Goal: Task Accomplishment & Management: Use online tool/utility

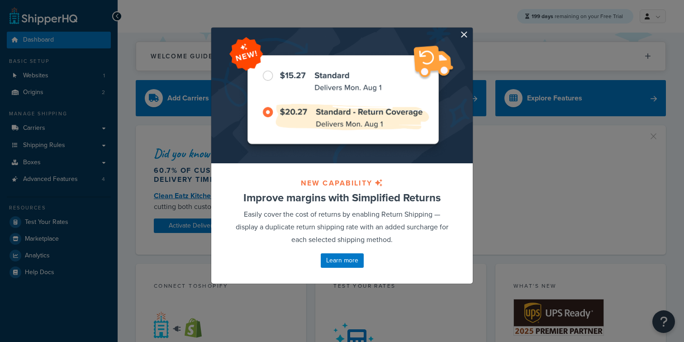
click at [471, 30] on button "button" at bounding box center [472, 29] width 2 height 2
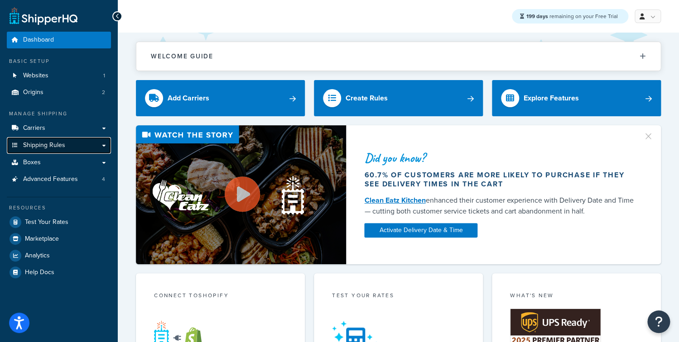
click at [71, 147] on link "Shipping Rules" at bounding box center [59, 145] width 104 height 17
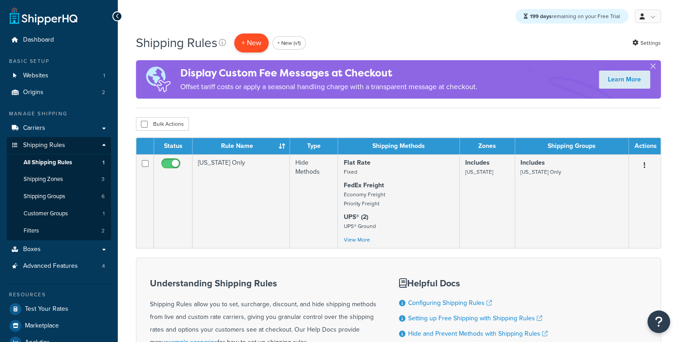
click at [251, 49] on p "+ New" at bounding box center [251, 42] width 34 height 19
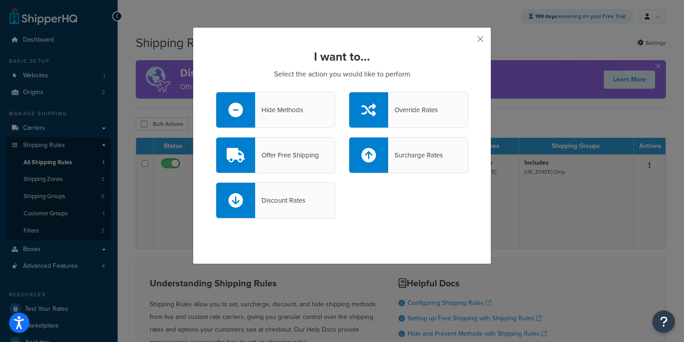
click at [273, 110] on div "Hide Methods" at bounding box center [279, 110] width 48 height 13
click at [0, 0] on input "Hide Methods" at bounding box center [0, 0] width 0 height 0
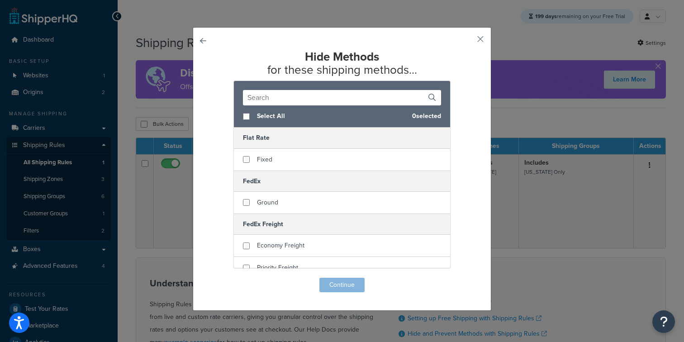
click at [216, 278] on button "button" at bounding box center [216, 278] width 0 height 0
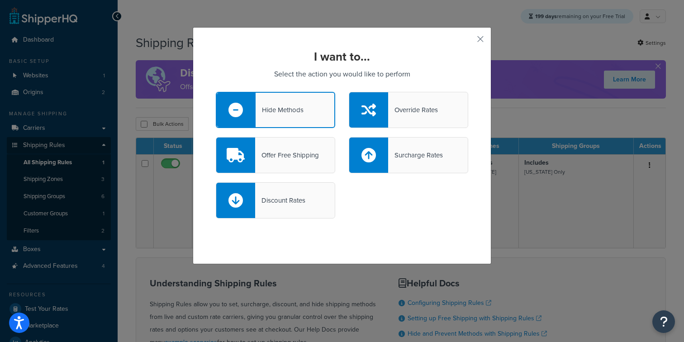
click at [279, 204] on div "Discount Rates" at bounding box center [280, 200] width 50 height 13
click at [0, 0] on input "Discount Rates" at bounding box center [0, 0] width 0 height 0
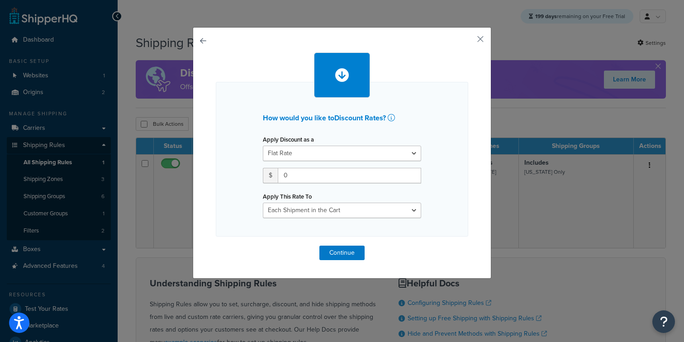
drag, startPoint x: 188, startPoint y: 34, endPoint x: 207, endPoint y: 39, distance: 19.2
click at [188, 34] on div "How would you like to Discount Rates ? Apply Discount as a Flat Rate Percentage…" at bounding box center [342, 171] width 684 height 342
click at [208, 40] on div "How would you like to Discount Rates ? Apply Discount as a Flat Rate Percentage…" at bounding box center [342, 153] width 299 height 252
click at [205, 40] on div "How would you like to Discount Rates ? Apply Discount as a Flat Rate Percentage…" at bounding box center [342, 153] width 299 height 252
click at [216, 246] on button "button" at bounding box center [216, 246] width 0 height 0
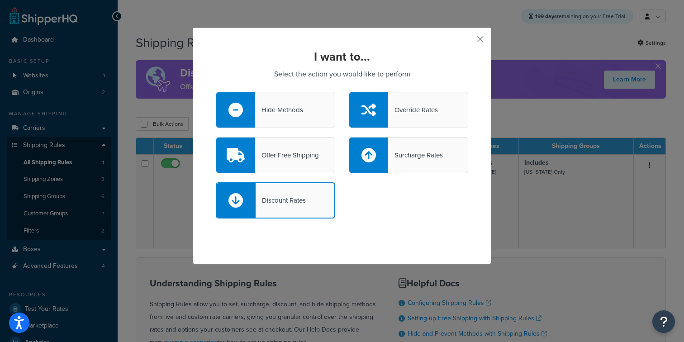
click at [393, 112] on div "Override Rates" at bounding box center [413, 110] width 50 height 13
click at [0, 0] on input "Override Rates" at bounding box center [0, 0] width 0 height 0
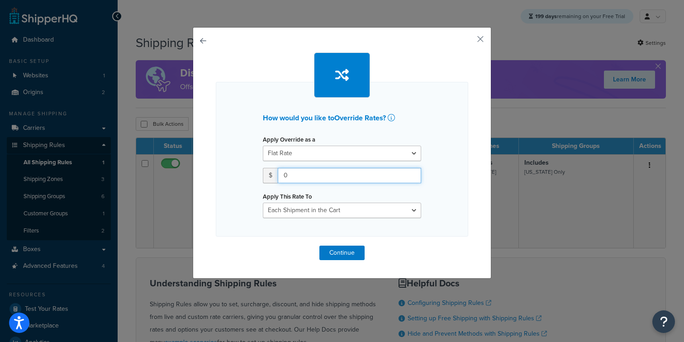
drag, startPoint x: 301, startPoint y: 173, endPoint x: 244, endPoint y: 166, distance: 57.5
click at [278, 168] on input "0" at bounding box center [350, 175] width 144 height 15
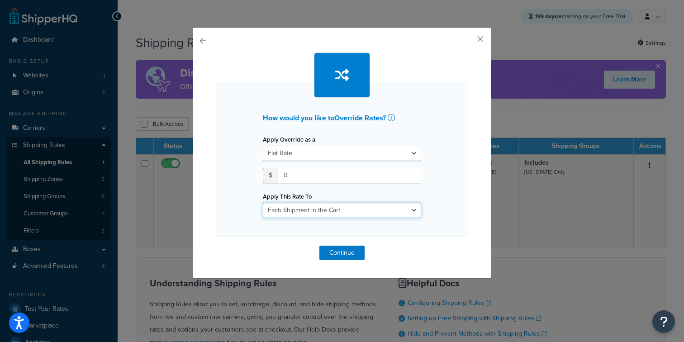
select select "SHIPPING_GROUP"
click option "Each Shipping Group in the Cart" at bounding box center [0, 0] width 0 height 0
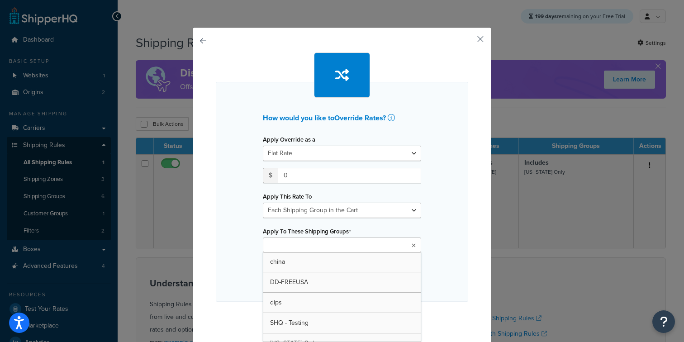
click at [274, 250] on input "Apply To These Shipping Groups" at bounding box center [306, 246] width 80 height 10
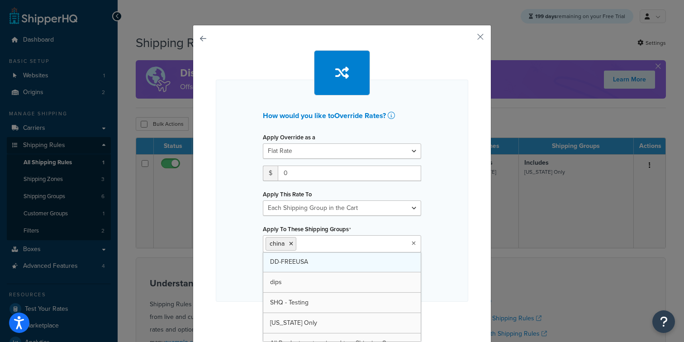
scroll to position [4, 0]
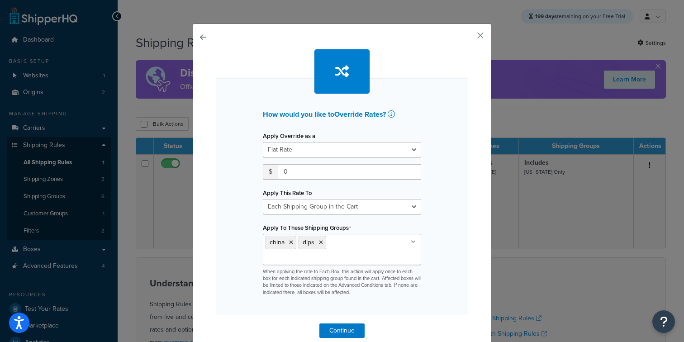
click at [226, 278] on div "How would you like to Override Rates ? Apply Override as a Flat Rate Percentage…" at bounding box center [342, 196] width 253 height 236
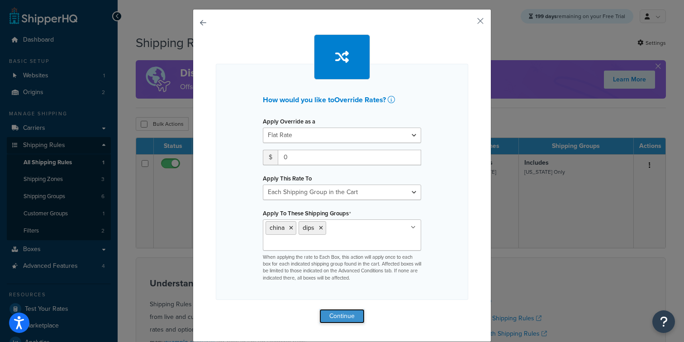
click at [342, 315] on button "Continue" at bounding box center [342, 316] width 45 height 14
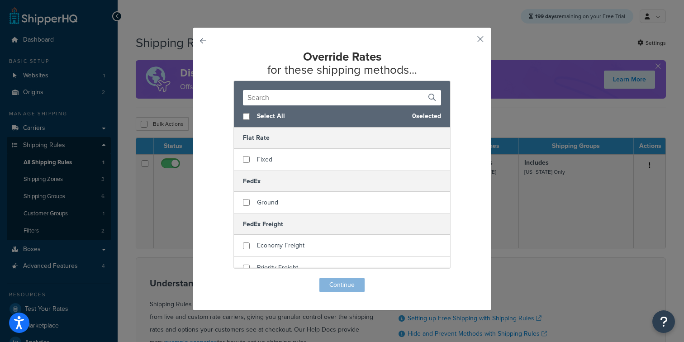
click at [257, 119] on span "Select All" at bounding box center [331, 116] width 148 height 13
checkbox input "true"
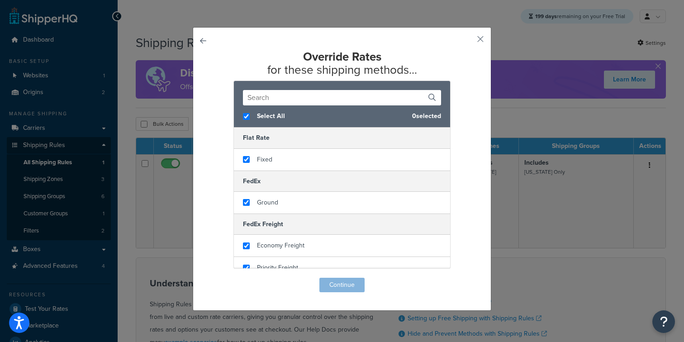
checkbox input "true"
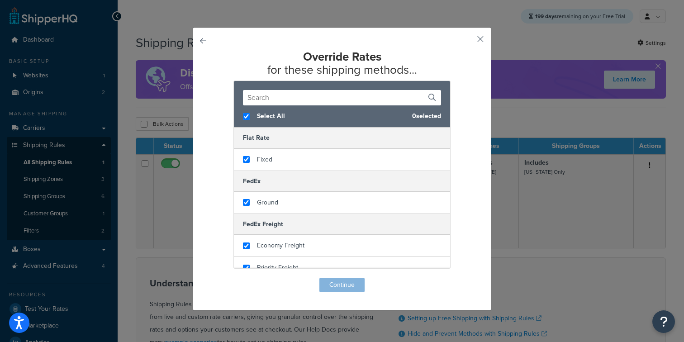
checkbox input "true"
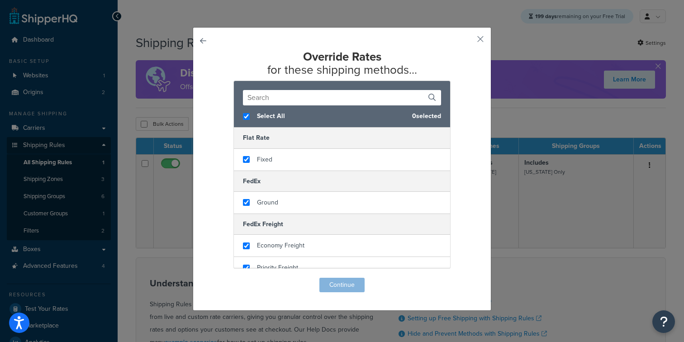
checkbox input "true"
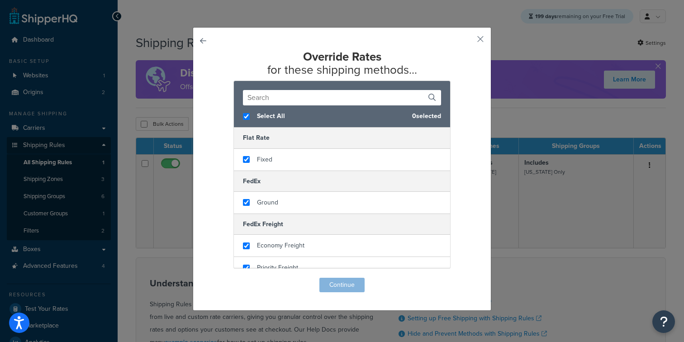
checkbox input "true"
click at [349, 283] on button "Continue" at bounding box center [342, 285] width 45 height 14
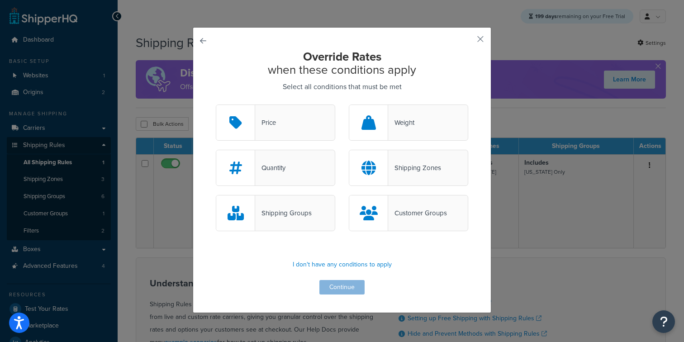
click at [302, 222] on div "Shipping Groups" at bounding box center [276, 213] width 120 height 36
click at [0, 0] on input "Shipping Groups" at bounding box center [0, 0] width 0 height 0
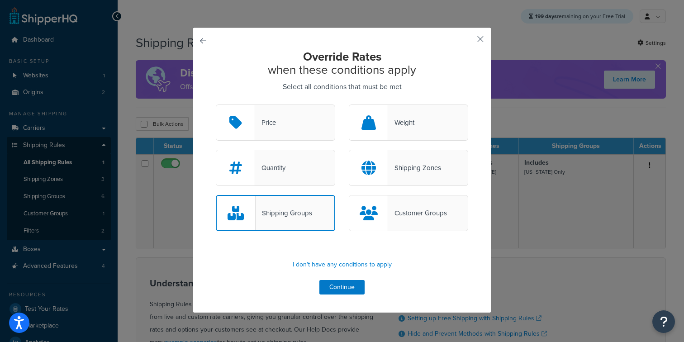
click at [297, 217] on div "Shipping Groups" at bounding box center [284, 213] width 57 height 13
click at [0, 0] on input "Shipping Groups" at bounding box center [0, 0] width 0 height 0
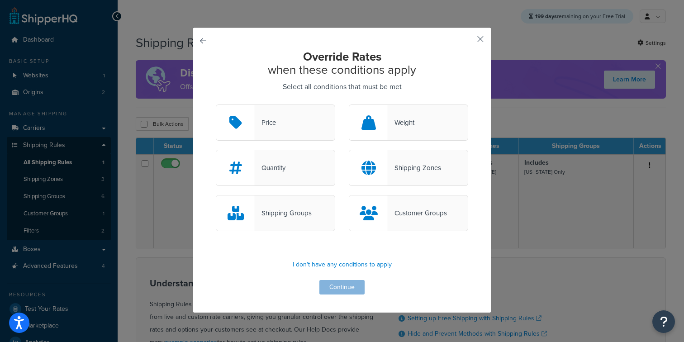
drag, startPoint x: 301, startPoint y: 204, endPoint x: 297, endPoint y: 192, distance: 11.8
click at [301, 204] on div "Shipping Groups" at bounding box center [276, 213] width 120 height 36
click at [0, 0] on input "Shipping Groups" at bounding box center [0, 0] width 0 height 0
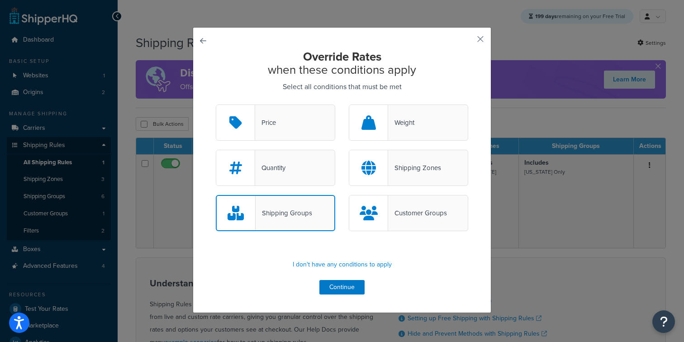
click at [294, 173] on div "Quantity" at bounding box center [276, 168] width 120 height 36
click at [0, 0] on input "Quantity" at bounding box center [0, 0] width 0 height 0
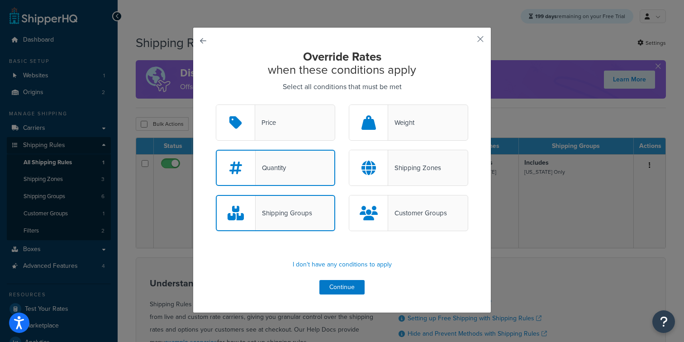
click at [302, 207] on div "Shipping Groups" at bounding box center [284, 213] width 57 height 13
click at [0, 0] on input "Shipping Groups" at bounding box center [0, 0] width 0 height 0
click at [292, 167] on div "Quantity" at bounding box center [276, 168] width 120 height 36
click at [0, 0] on input "Quantity" at bounding box center [0, 0] width 0 height 0
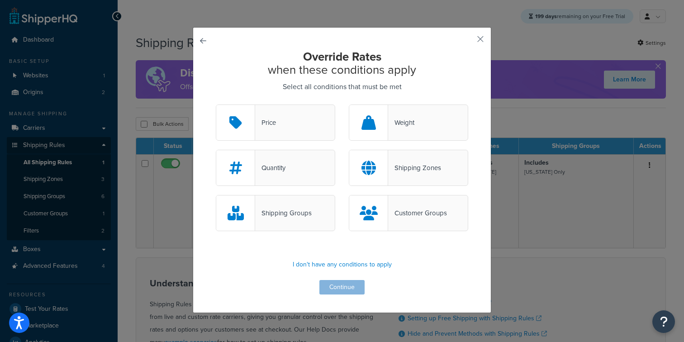
click at [316, 227] on div "Shipping Groups" at bounding box center [276, 213] width 120 height 36
click at [0, 0] on input "Shipping Groups" at bounding box center [0, 0] width 0 height 0
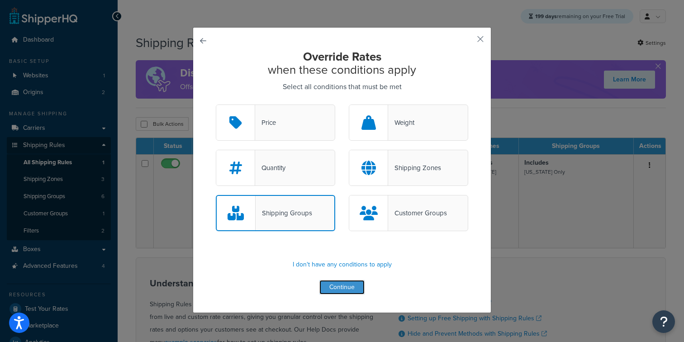
click at [325, 287] on button "Continue" at bounding box center [342, 287] width 45 height 14
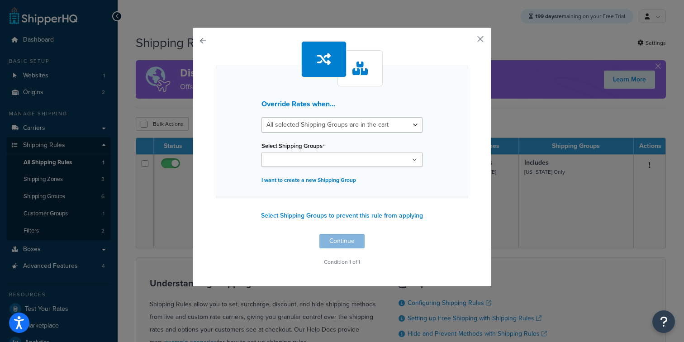
drag, startPoint x: 315, startPoint y: 143, endPoint x: 316, endPoint y: 149, distance: 6.9
click at [315, 143] on label "Select Shipping Groups" at bounding box center [293, 146] width 63 height 7
click at [315, 155] on input "Select Shipping Groups" at bounding box center [304, 160] width 80 height 10
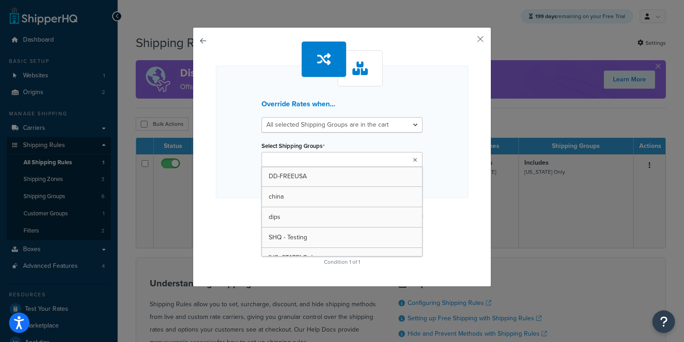
click at [316, 165] on input "Select Shipping Groups" at bounding box center [304, 160] width 80 height 10
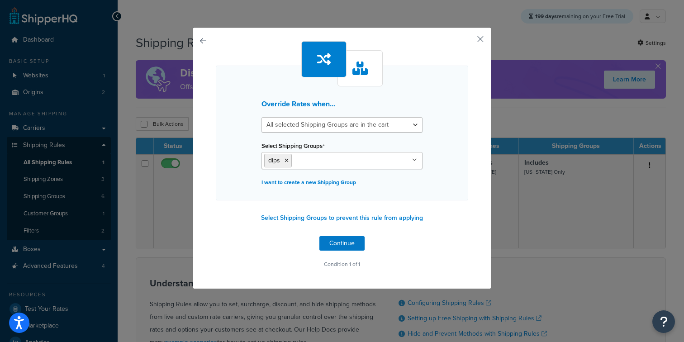
click at [234, 200] on div "Override Rates when... All selected Shipping Groups are in the cart Any selecte…" at bounding box center [342, 133] width 253 height 135
click at [335, 249] on button "Continue" at bounding box center [342, 243] width 45 height 14
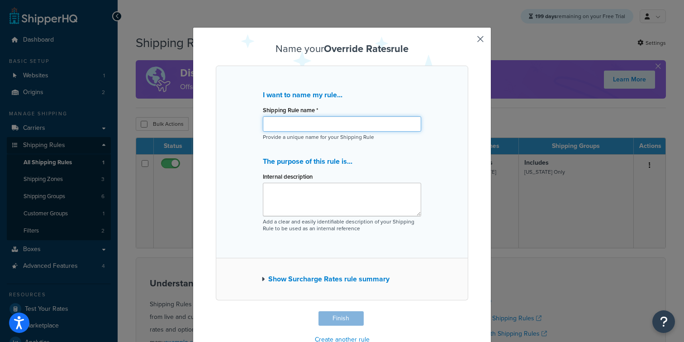
click at [308, 120] on input "Shipping Rule name *" at bounding box center [342, 123] width 158 height 15
type input "drtgzd"
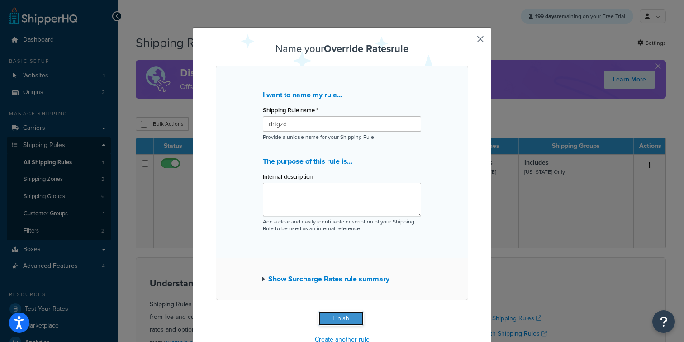
click at [330, 325] on button "Finish" at bounding box center [341, 318] width 45 height 14
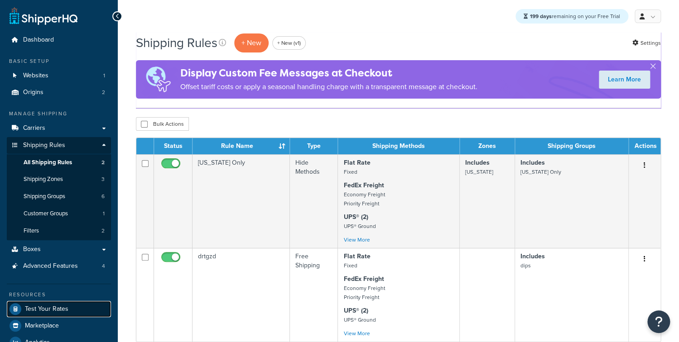
click at [43, 311] on span "Test Your Rates" at bounding box center [46, 310] width 43 height 8
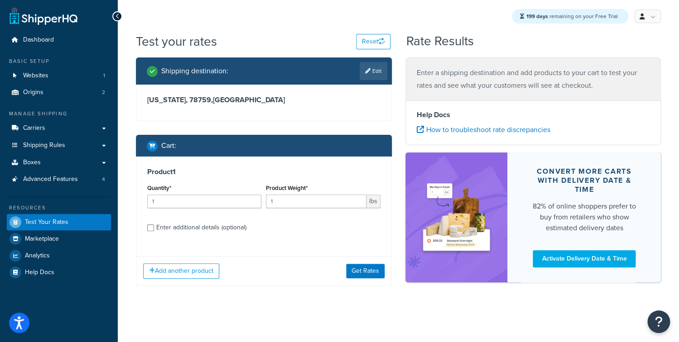
click at [369, 283] on div "Add another product Get Rates" at bounding box center [263, 270] width 255 height 29
click at [368, 278] on button "Get Rates" at bounding box center [365, 271] width 38 height 14
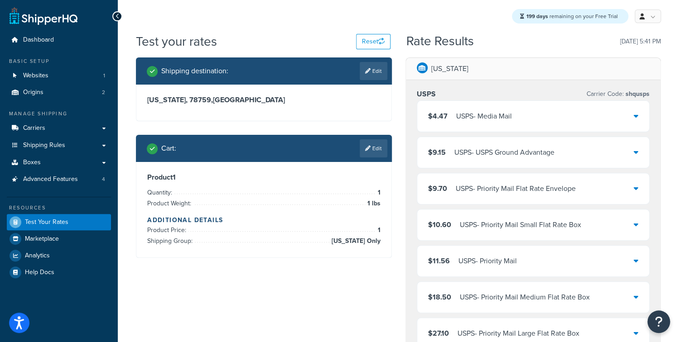
click at [374, 148] on link "Edit" at bounding box center [373, 148] width 28 height 18
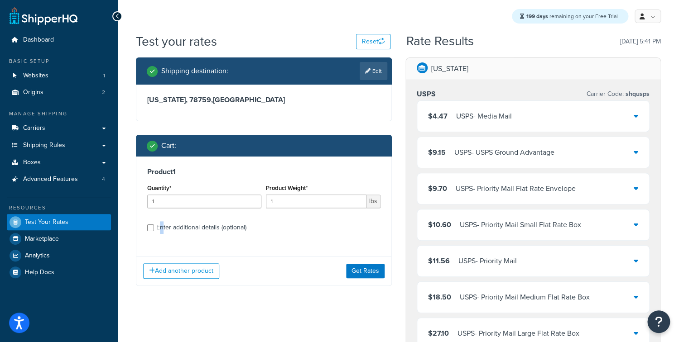
click at [162, 231] on div "Enter additional details (optional)" at bounding box center [201, 227] width 90 height 13
click at [154, 231] on input "Enter additional details (optional)" at bounding box center [150, 228] width 7 height 7
checkbox input "true"
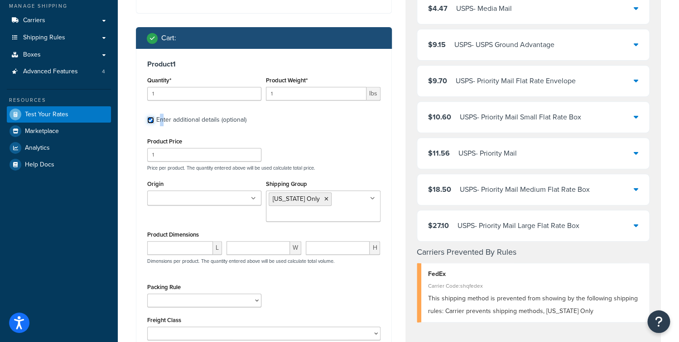
scroll to position [139, 0]
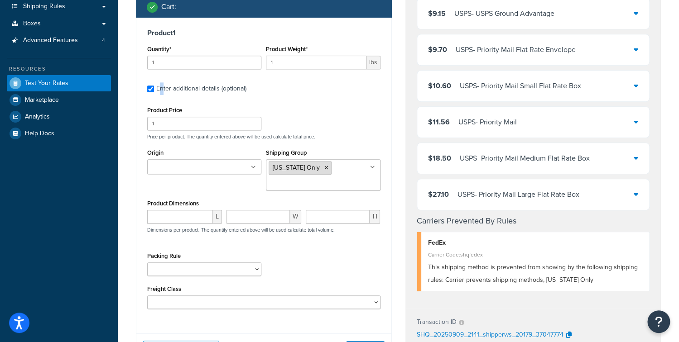
click at [324, 166] on icon at bounding box center [326, 167] width 4 height 5
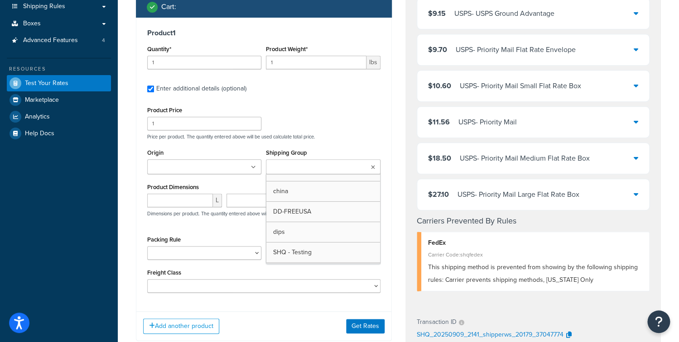
click at [315, 167] on input "Shipping Group" at bounding box center [308, 168] width 80 height 10
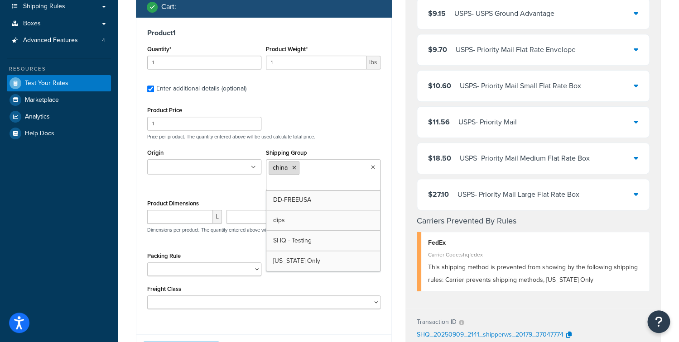
drag, startPoint x: 312, startPoint y: 140, endPoint x: 299, endPoint y: 161, distance: 24.9
click at [312, 141] on div "Product Price 1 Price per product. The quantity entered above will be used calc…" at bounding box center [263, 210] width 233 height 213
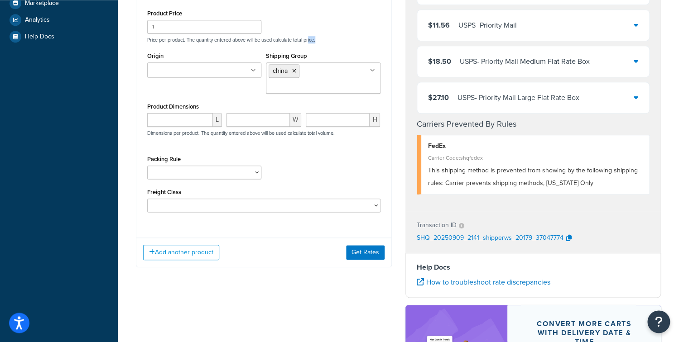
scroll to position [278, 0]
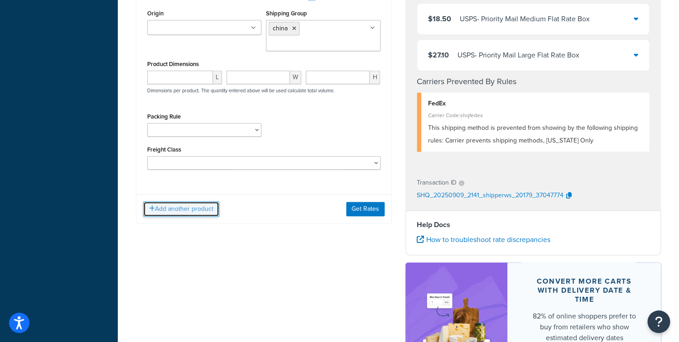
click at [195, 211] on button "Add another product" at bounding box center [181, 208] width 76 height 15
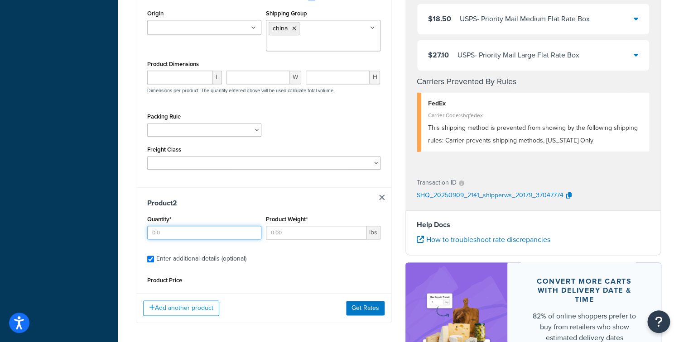
click at [173, 234] on input "Quantity*" at bounding box center [204, 233] width 114 height 14
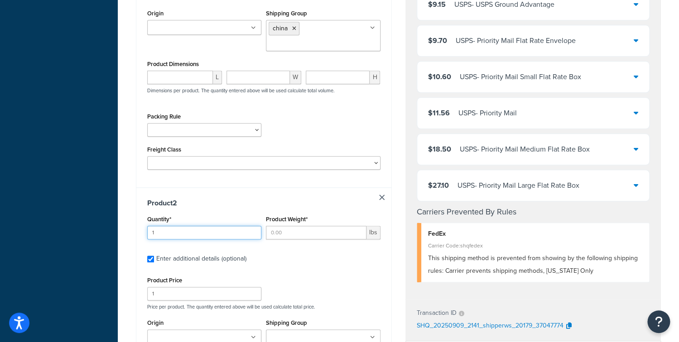
type input "1"
click at [294, 233] on input "Product Weight*" at bounding box center [316, 233] width 100 height 14
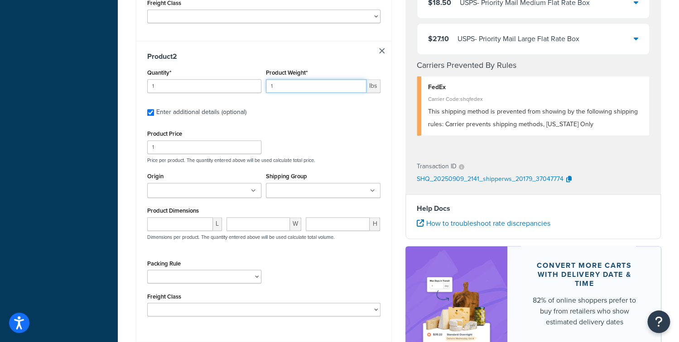
type input "1"
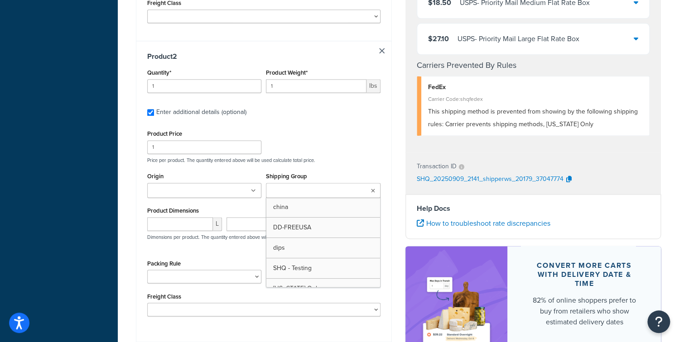
click at [324, 191] on input "Shipping Group" at bounding box center [308, 191] width 80 height 10
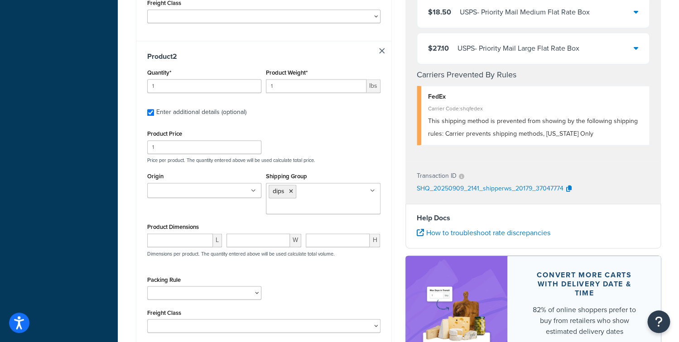
click at [381, 174] on div "Product 2 Quantity* 1 Product Weight* 1 lbs Enter additional details (optional)…" at bounding box center [263, 193] width 255 height 304
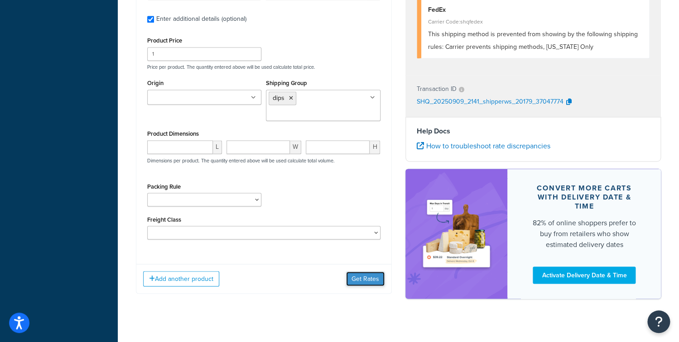
click at [353, 276] on button "Get Rates" at bounding box center [365, 279] width 38 height 14
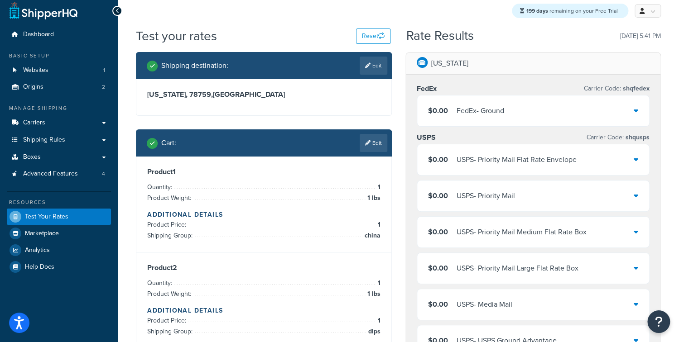
scroll to position [0, 0]
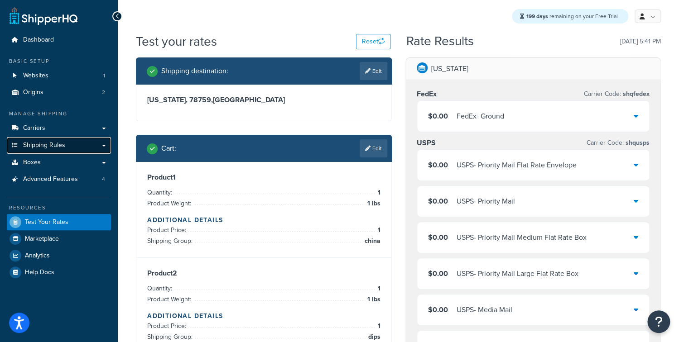
click at [65, 150] on link "Shipping Rules" at bounding box center [59, 145] width 104 height 17
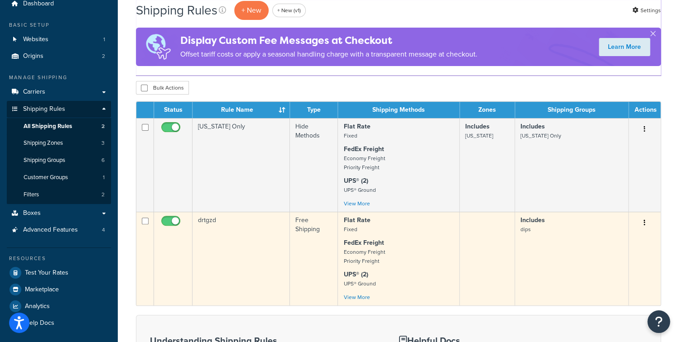
scroll to position [37, 0]
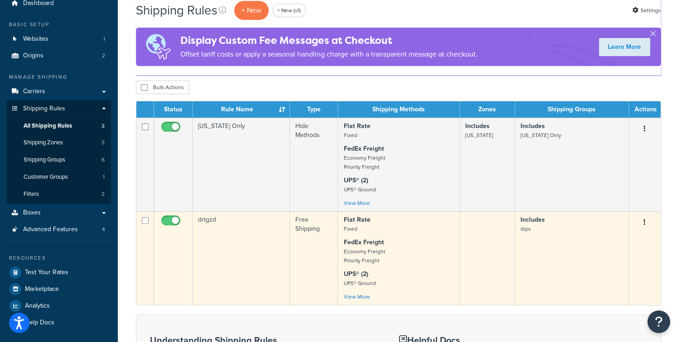
click at [244, 241] on td "drtgzd" at bounding box center [240, 258] width 97 height 94
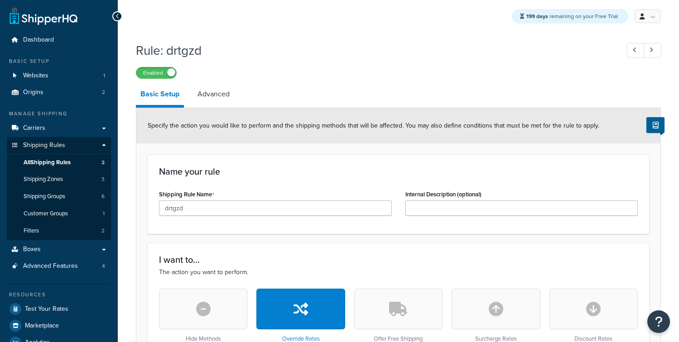
select select "SHIPPING_GROUP"
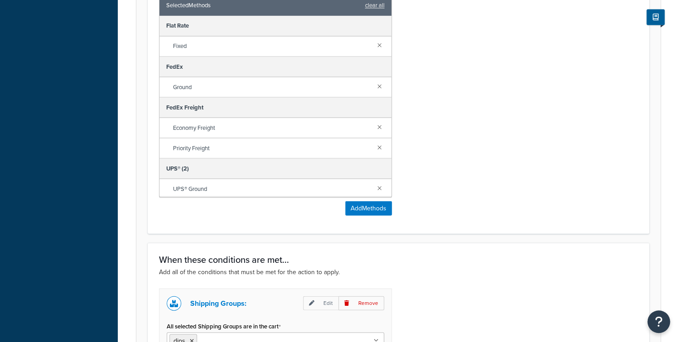
scroll to position [750, 0]
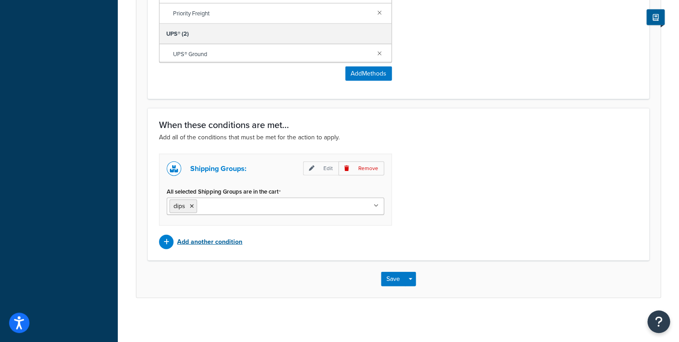
click at [177, 247] on p "Add another condition" at bounding box center [209, 242] width 65 height 13
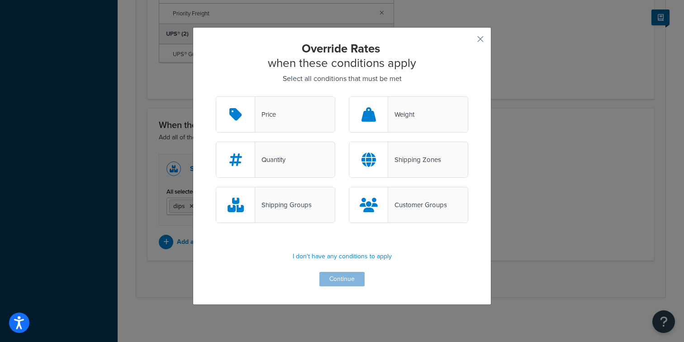
click at [306, 162] on div "Quantity" at bounding box center [276, 160] width 120 height 36
click at [0, 0] on input "Quantity" at bounding box center [0, 0] width 0 height 0
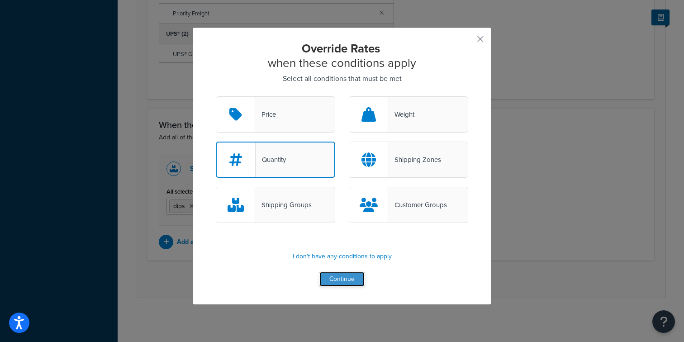
click at [327, 283] on button "Continue" at bounding box center [342, 279] width 45 height 14
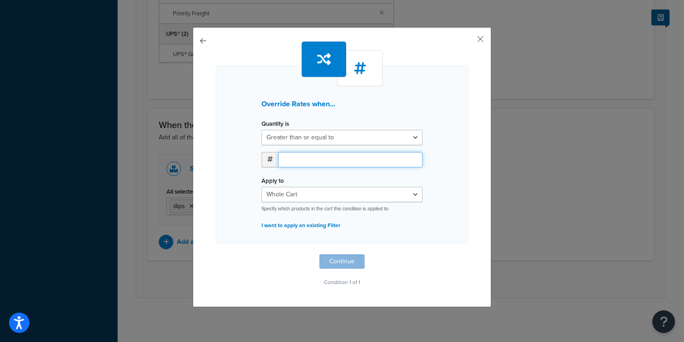
click at [315, 162] on input "number" at bounding box center [350, 159] width 144 height 15
type input "40"
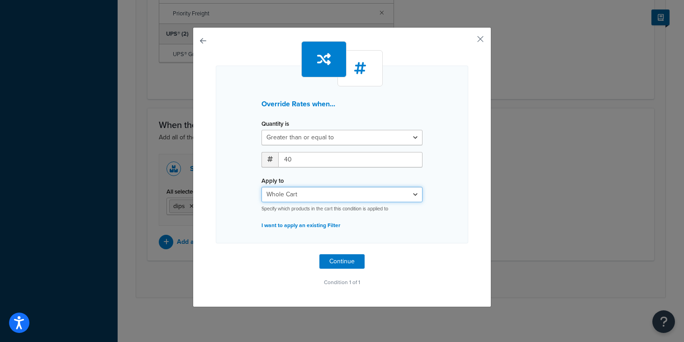
select select "SHIPPING_GROUP"
click option "Everything in Shipping Group" at bounding box center [0, 0] width 0 height 0
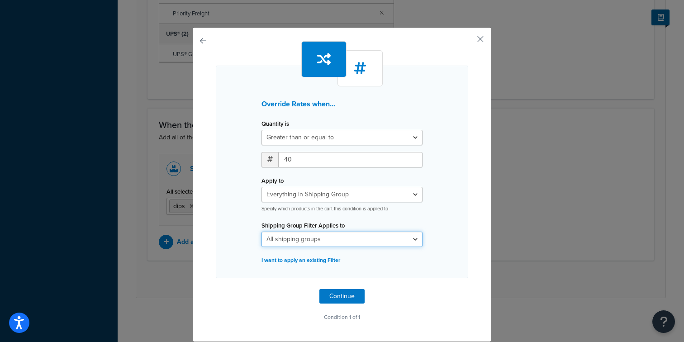
select select "298514"
click option "china" at bounding box center [0, 0] width 0 height 0
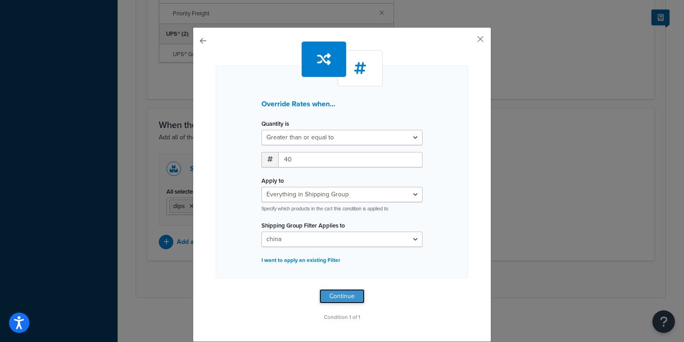
click at [352, 292] on button "Continue" at bounding box center [342, 296] width 45 height 14
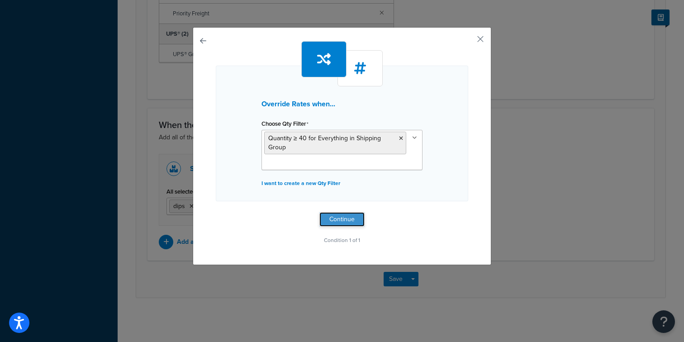
click at [351, 218] on button "Continue" at bounding box center [342, 219] width 45 height 14
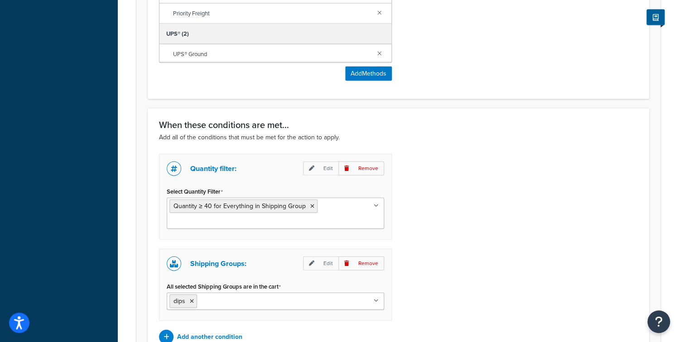
scroll to position [845, 0]
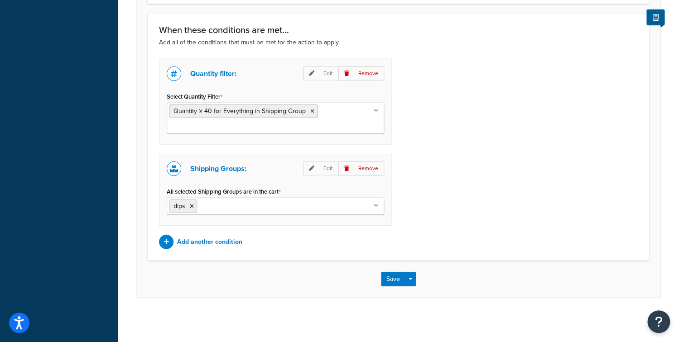
click at [266, 201] on input "All selected Shipping Groups are in the cart" at bounding box center [239, 206] width 80 height 10
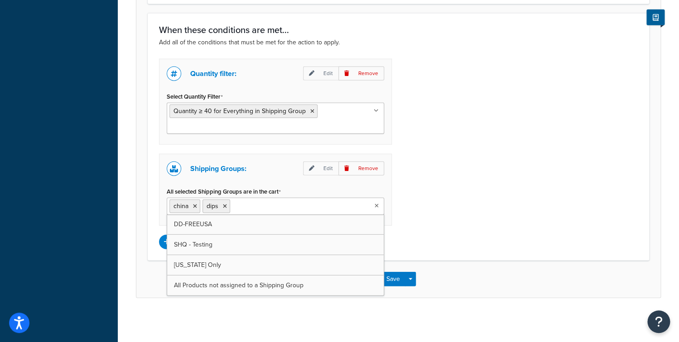
click at [432, 208] on div "Quantity filter: Edit Remove Select Quantity Filter Quantity ≥ 40 for Everythin…" at bounding box center [398, 154] width 492 height 191
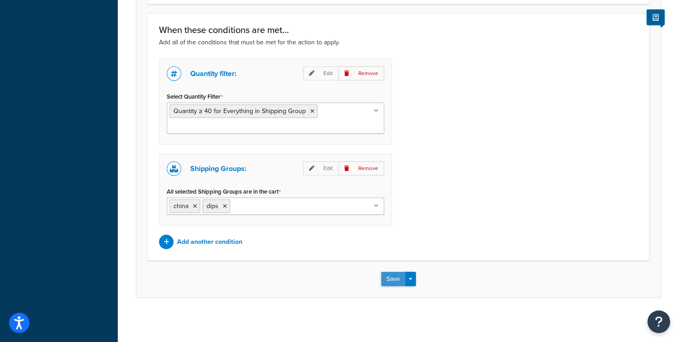
click at [389, 283] on button "Save" at bounding box center [393, 279] width 24 height 14
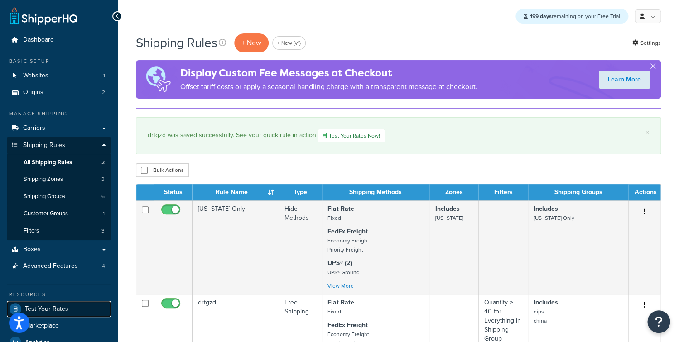
click at [48, 306] on span "Test Your Rates" at bounding box center [46, 310] width 43 height 8
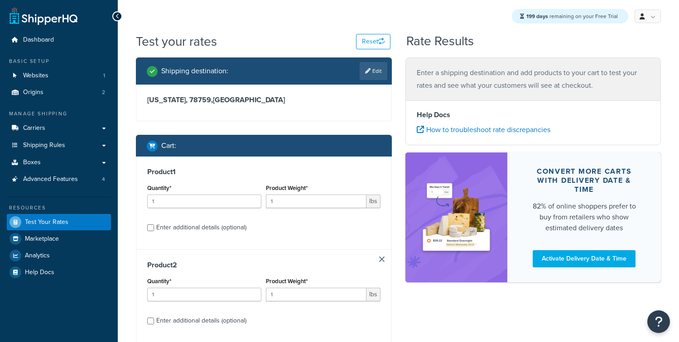
scroll to position [96, 0]
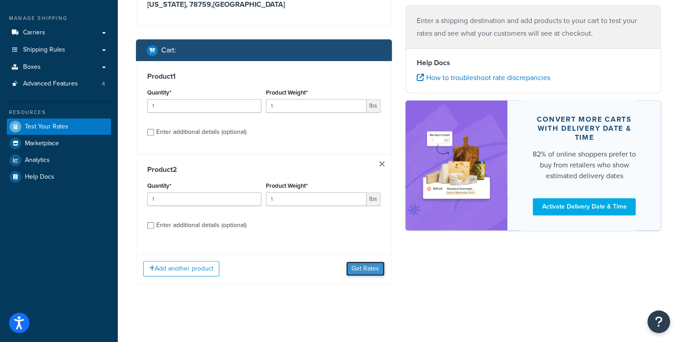
click at [356, 267] on button "Get Rates" at bounding box center [365, 269] width 38 height 14
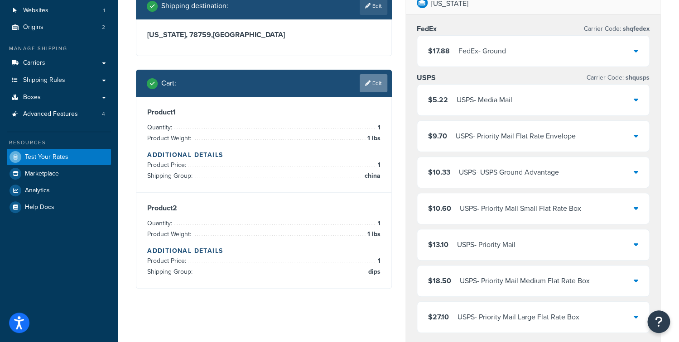
click at [368, 88] on link "Edit" at bounding box center [373, 83] width 28 height 18
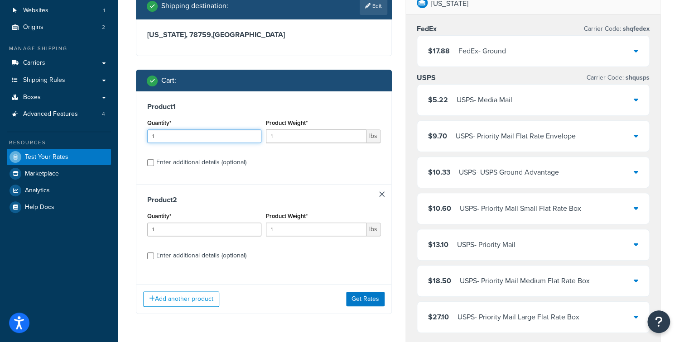
drag, startPoint x: 175, startPoint y: 135, endPoint x: 96, endPoint y: 129, distance: 79.9
click at [147, 129] on input "1" at bounding box center [204, 136] width 114 height 14
type input "40"
drag, startPoint x: 194, startPoint y: 232, endPoint x: 133, endPoint y: 232, distance: 61.1
click at [147, 232] on input "1" at bounding box center [204, 230] width 114 height 14
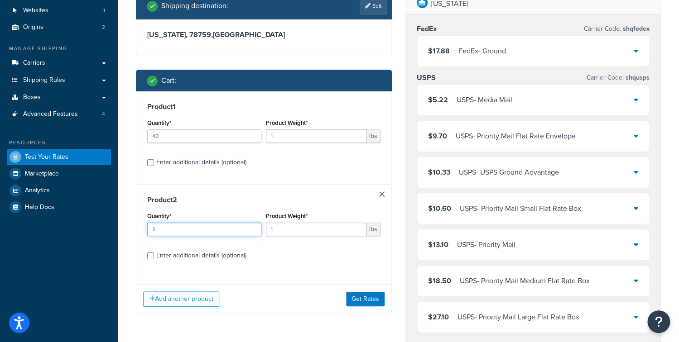
type input "2"
click at [345, 302] on div "Add another product Get Rates" at bounding box center [263, 298] width 255 height 29
click at [346, 301] on button "Get Rates" at bounding box center [365, 299] width 38 height 14
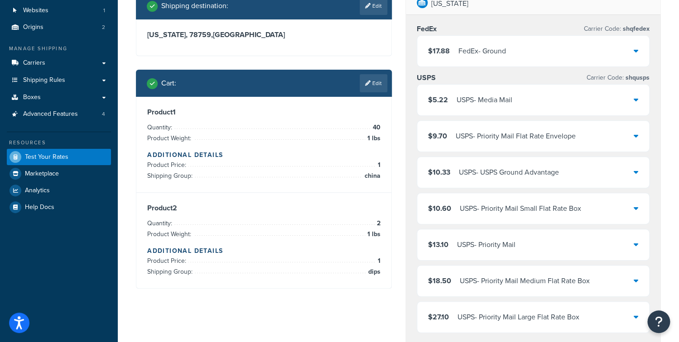
click at [495, 57] on div "FedEx - Ground" at bounding box center [482, 51] width 48 height 13
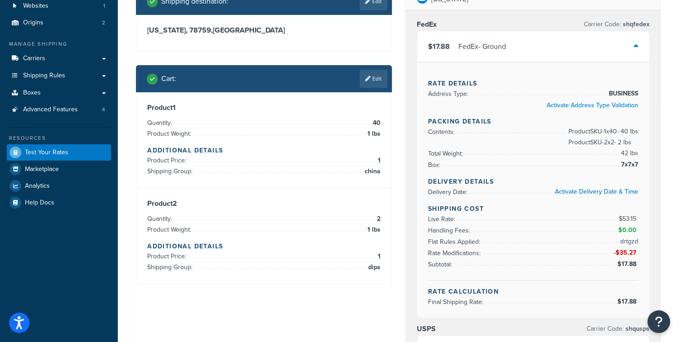
scroll to position [72, 0]
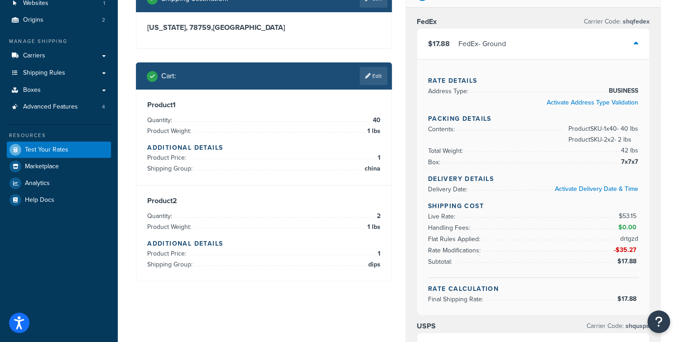
click at [493, 50] on div "$17.88 FedEx - Ground" at bounding box center [533, 44] width 232 height 31
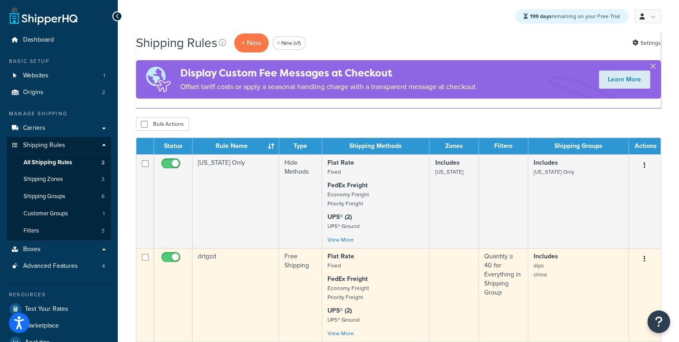
click at [249, 277] on td "drtgzd" at bounding box center [235, 295] width 86 height 94
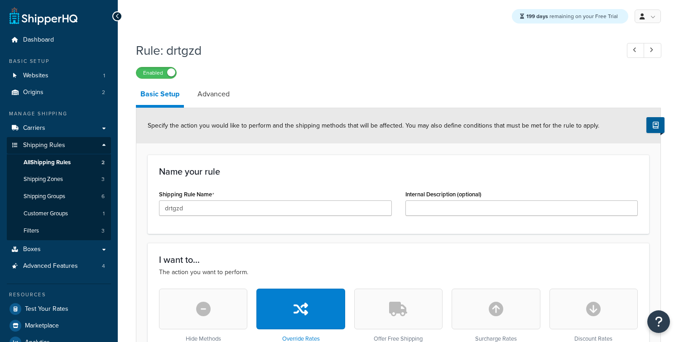
select select "SHIPPING_GROUP"
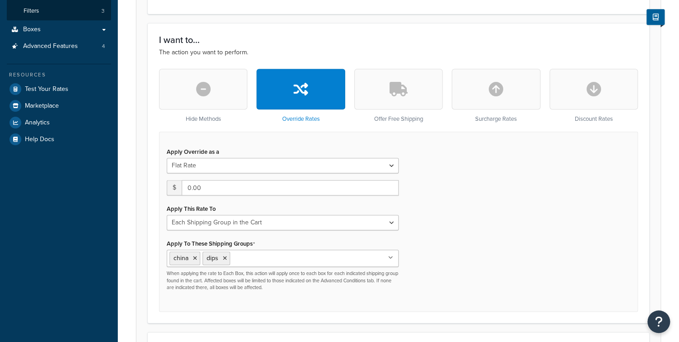
scroll to position [220, 0]
click at [599, 90] on icon "button" at bounding box center [593, 89] width 14 height 14
type input "0"
select select "CART"
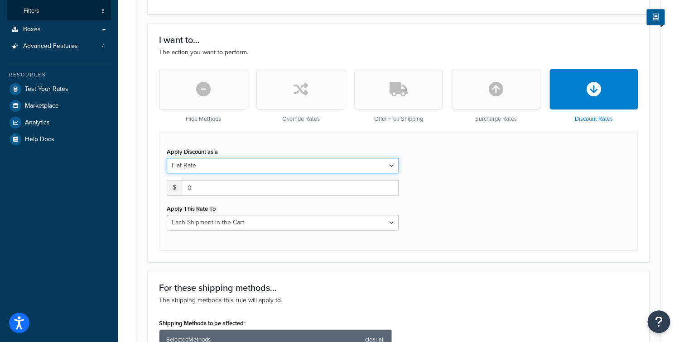
click option "Flat Rate" at bounding box center [0, 0] width 0 height 0
drag, startPoint x: 250, startPoint y: 191, endPoint x: 207, endPoint y: 173, distance: 46.5
click at [182, 185] on input "0" at bounding box center [290, 187] width 217 height 15
select select "PERCENTAGE"
click option "Percentage" at bounding box center [0, 0] width 0 height 0
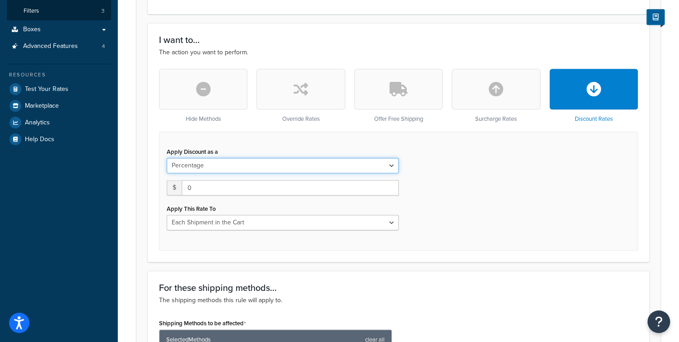
select select "ORDER"
drag, startPoint x: 193, startPoint y: 189, endPoint x: 133, endPoint y: 186, distance: 60.3
click at [167, 186] on input "0.0" at bounding box center [213, 187] width 93 height 15
type input "100"
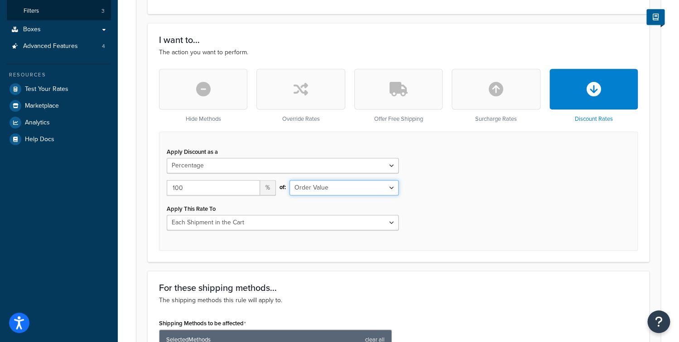
select select "SHIPPING"
click option "Shipping Price" at bounding box center [0, 0] width 0 height 0
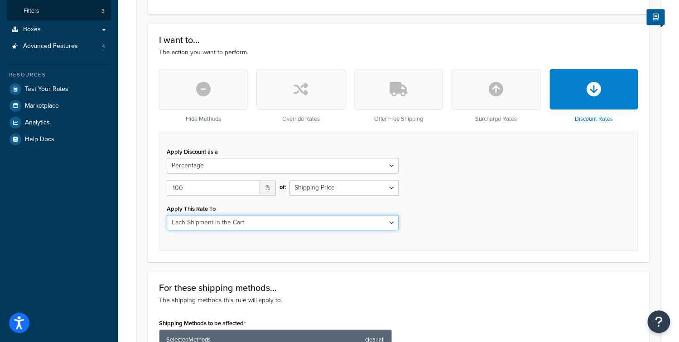
select select "SHIPPING_GROUP"
click option "Each Shipping Group in the Cart" at bounding box center [0, 0] width 0 height 0
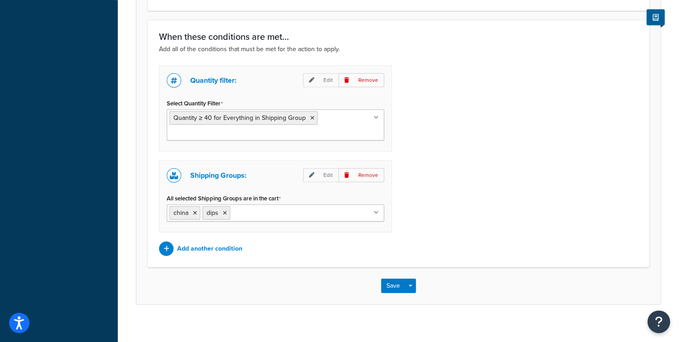
scroll to position [845, 0]
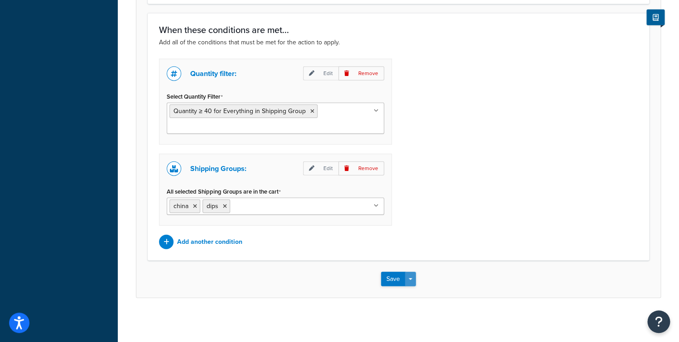
click at [415, 275] on button "Save Dropdown" at bounding box center [410, 279] width 11 height 14
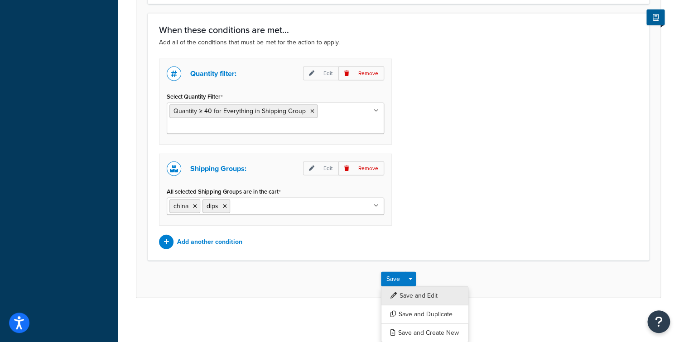
click at [414, 289] on button "Save and Edit" at bounding box center [424, 296] width 87 height 19
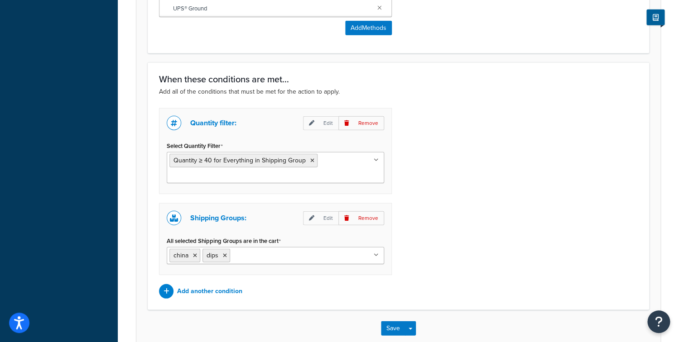
scroll to position [0, 0]
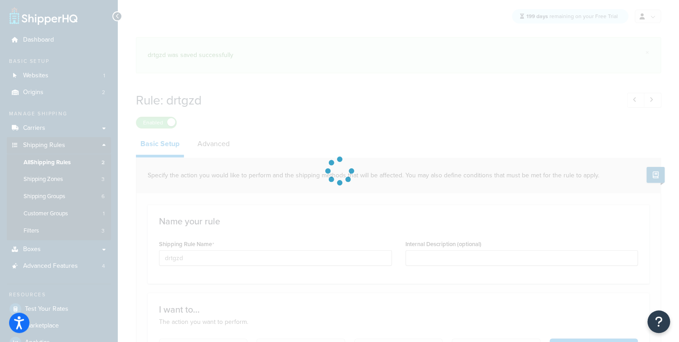
select select "PERCENTAGE"
select select "SHIPPING_GROUP"
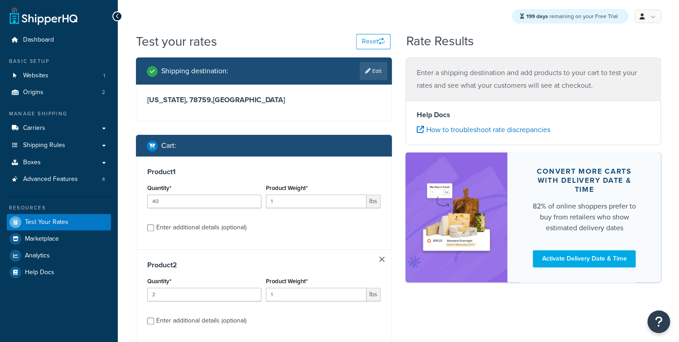
click at [407, 308] on div "Shipping destination : Edit Texas, 78759 , United States Cart : Product 1 Quant…" at bounding box center [398, 224] width 538 height 335
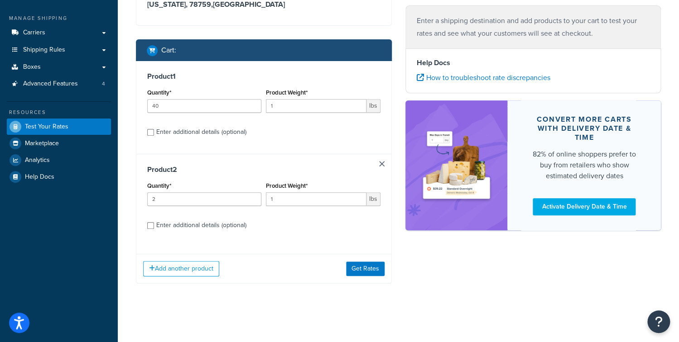
click at [366, 277] on div "Add another product Get Rates" at bounding box center [263, 268] width 255 height 29
click at [367, 269] on button "Get Rates" at bounding box center [365, 269] width 38 height 14
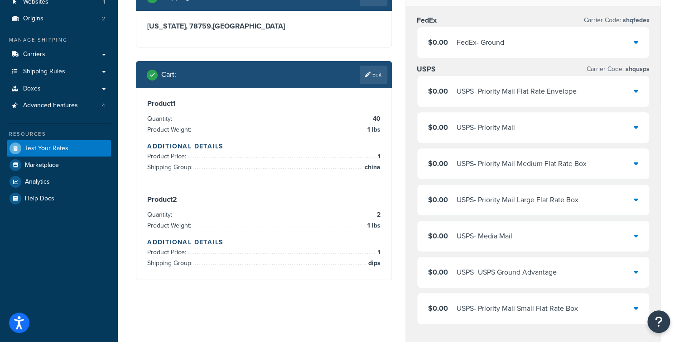
scroll to position [102, 0]
